Goal: Information Seeking & Learning: Learn about a topic

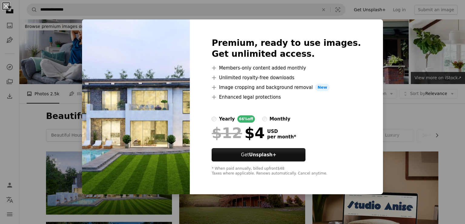
click at [444, 59] on div "An X shape Premium, ready to use images. Get unlimited access. A plus sign Memb…" at bounding box center [232, 112] width 465 height 224
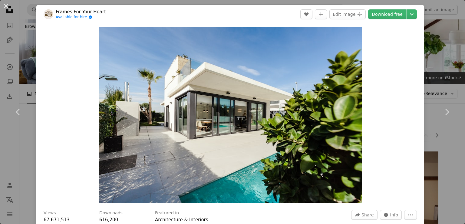
click at [446, 49] on div "An X shape Chevron left Chevron right Frames For Your Heart Available for hire …" at bounding box center [232, 112] width 465 height 224
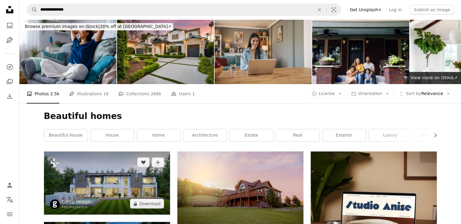
click at [138, 151] on img at bounding box center [107, 182] width 126 height 63
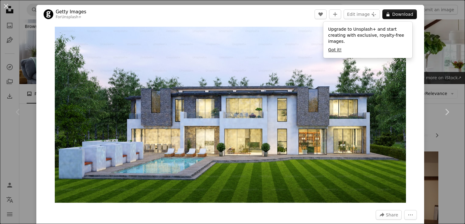
click at [339, 47] on button "Got it!" at bounding box center [334, 50] width 13 height 6
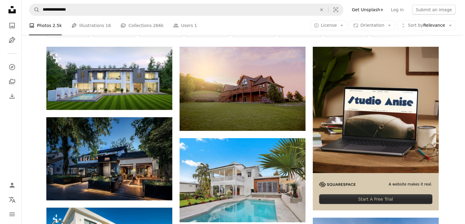
scroll to position [121, 0]
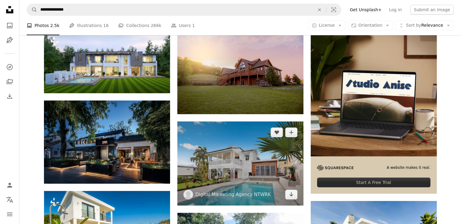
click at [238, 121] on img at bounding box center [240, 163] width 126 height 84
click at [279, 121] on img at bounding box center [240, 163] width 126 height 84
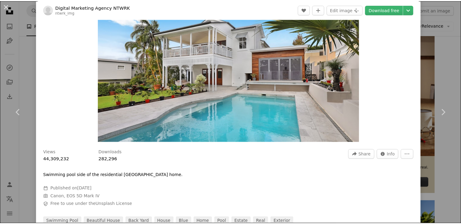
scroll to position [85, 0]
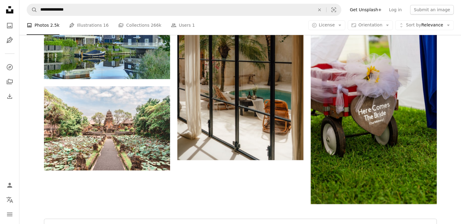
scroll to position [788, 0]
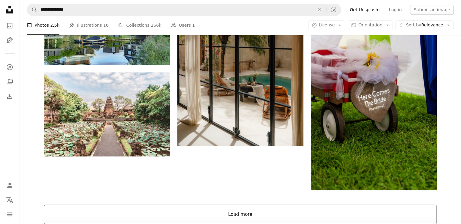
click at [261, 204] on button "Load more" at bounding box center [240, 213] width 393 height 19
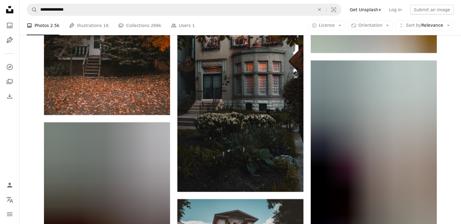
scroll to position [4411, 0]
